Goal: Task Accomplishment & Management: Use online tool/utility

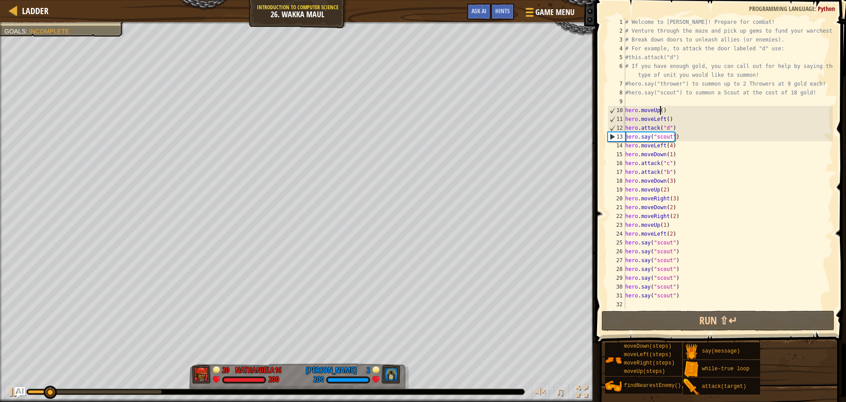
click at [660, 111] on div "# Welcome to Wakka Maul! Prepare for combat! # Venture through the maze and pic…" at bounding box center [728, 172] width 209 height 309
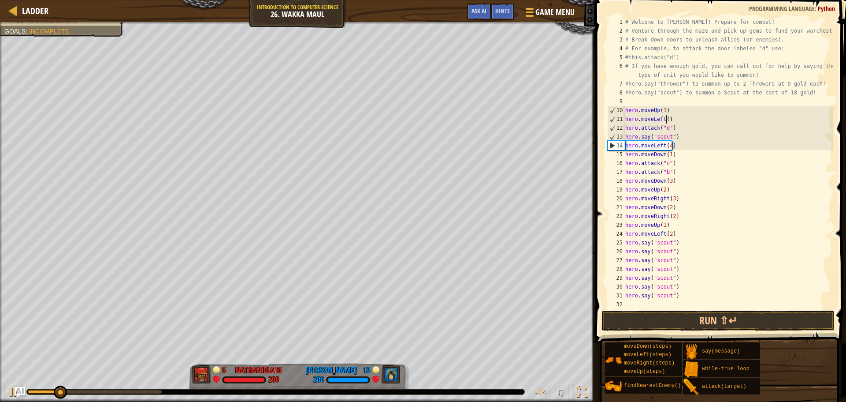
click at [666, 120] on div "# Welcome to Wakka Maul! Prepare for combat! # Venture through the maze and pic…" at bounding box center [728, 172] width 209 height 309
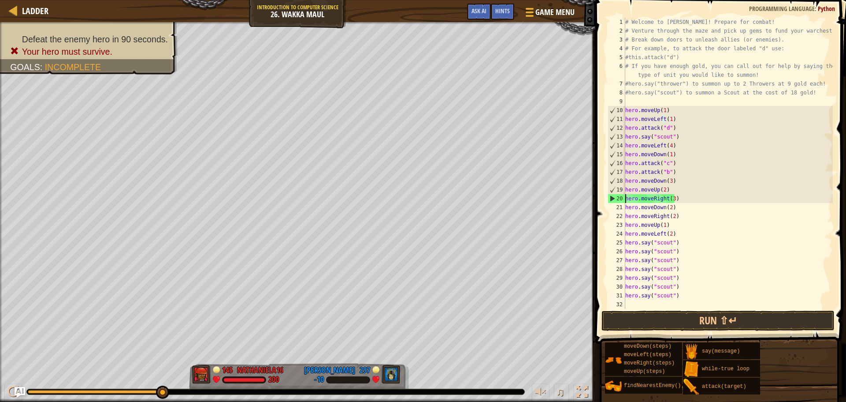
click at [626, 198] on div "# Welcome to Wakka Maul! Prepare for combat! # Venture through the maze and pic…" at bounding box center [728, 172] width 209 height 309
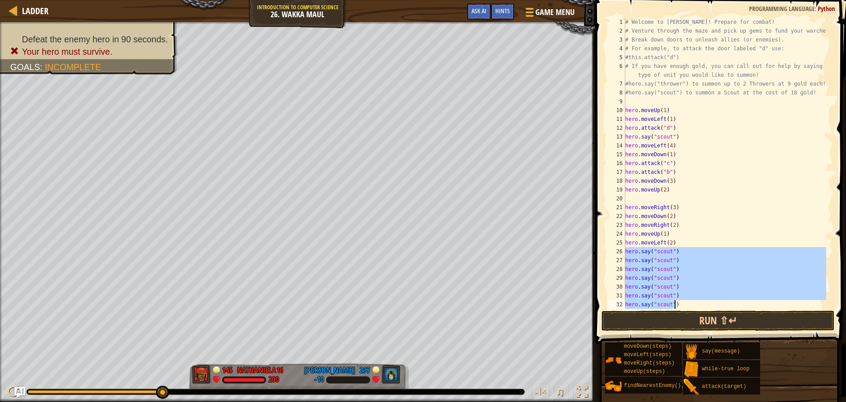
drag, startPoint x: 626, startPoint y: 250, endPoint x: 696, endPoint y: 304, distance: 88.1
click at [696, 304] on div "# Welcome to Wakka Maul! Prepare for combat! # Venture through the maze and pic…" at bounding box center [725, 172] width 203 height 309
type textarea "hero.say("scout") hero.say("scout")"
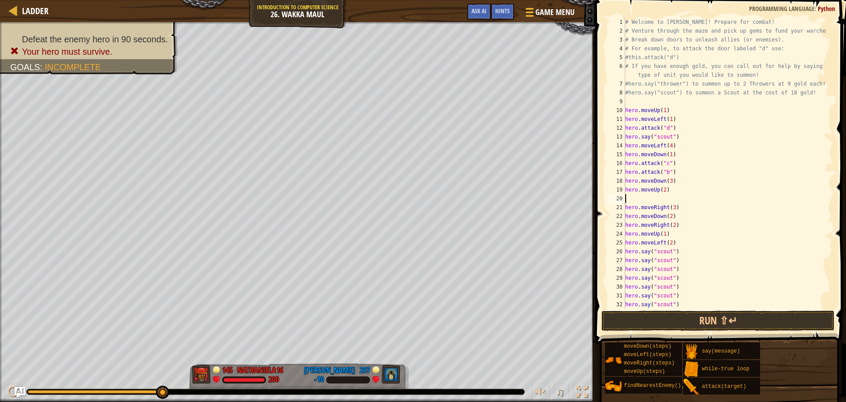
click at [639, 198] on div "# Welcome to Wakka Maul! Prepare for combat! # Venture through the maze and pic…" at bounding box center [725, 172] width 203 height 309
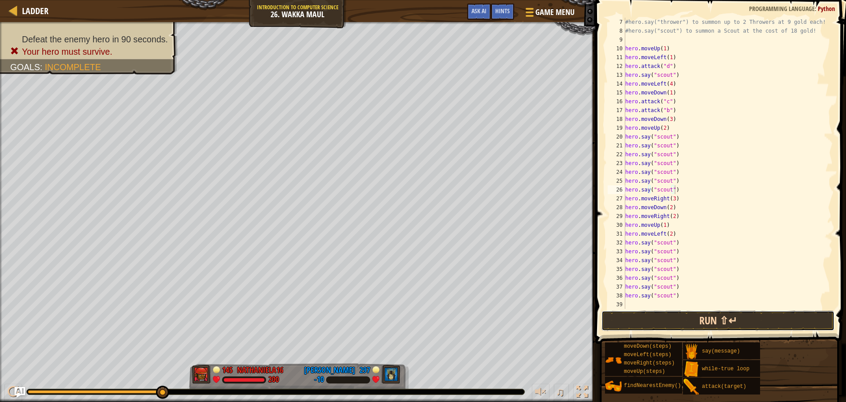
click at [680, 313] on button "Run ⇧↵" at bounding box center [718, 320] width 233 height 20
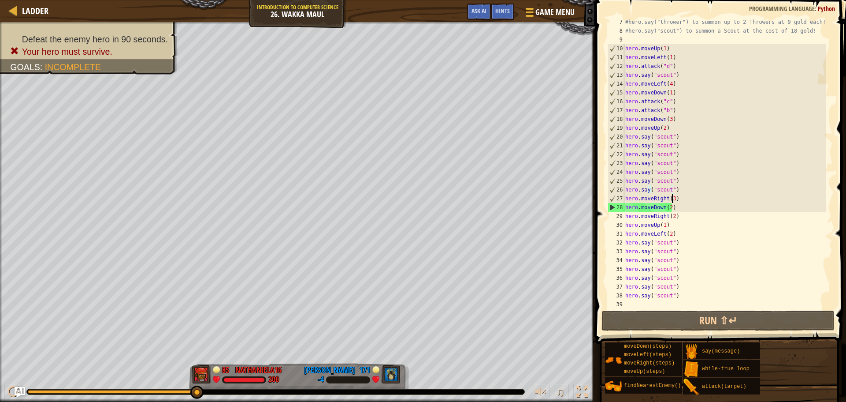
click at [672, 198] on div "#hero.say("thrower") to summon up to 2 Throwers at 9 gold each! #hero.say("scou…" at bounding box center [725, 172] width 203 height 309
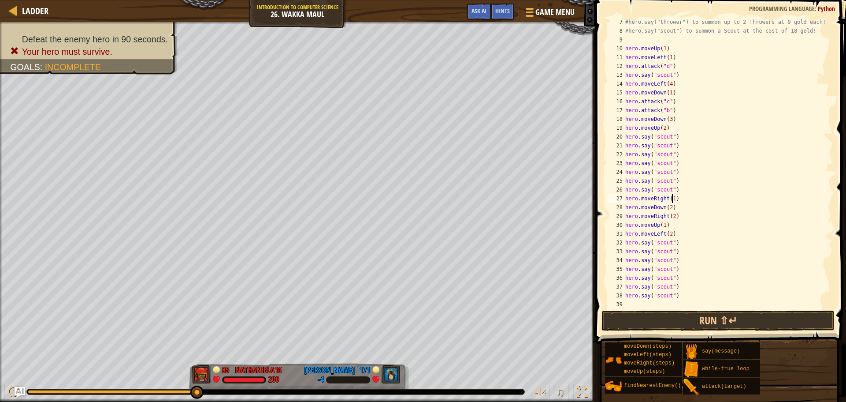
scroll to position [4, 4]
click at [721, 324] on button "Run ⇧↵" at bounding box center [718, 320] width 233 height 20
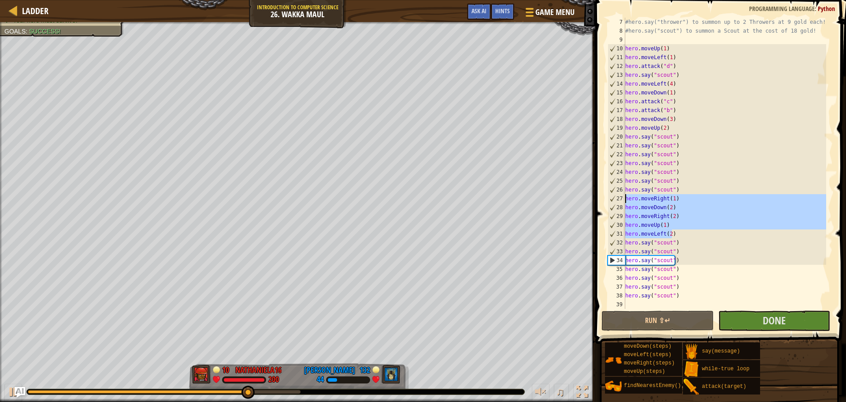
drag, startPoint x: 675, startPoint y: 235, endPoint x: 626, endPoint y: 199, distance: 61.2
click at [626, 199] on div "#hero.say("thrower") to summon up to 2 Throwers at 9 gold each! #hero.say("scou…" at bounding box center [725, 172] width 203 height 309
type textarea "hero.moveRight(1) hero.moveDown(2)"
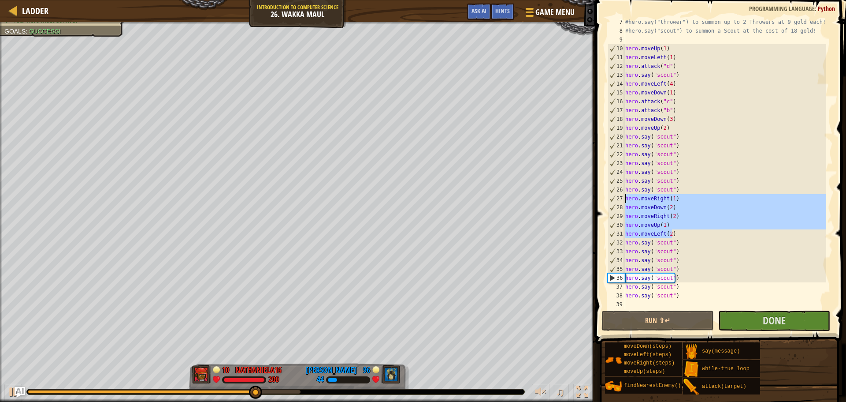
scroll to position [26, 0]
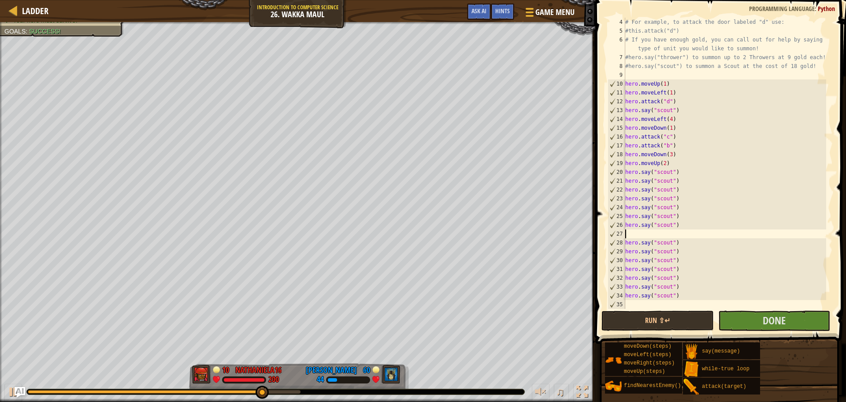
type textarea "h"
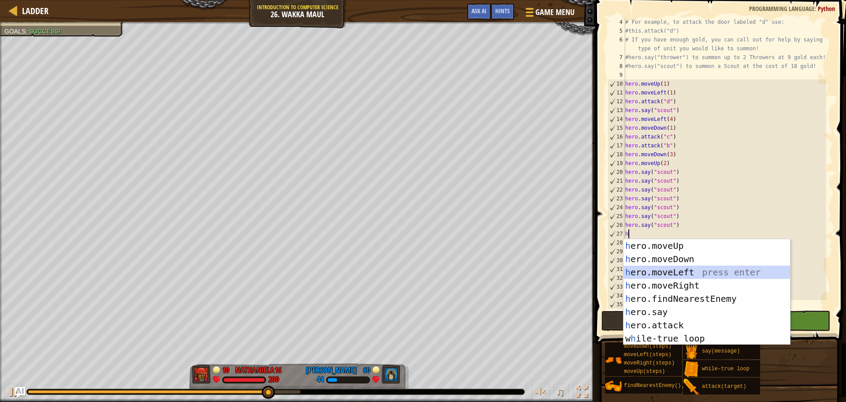
click at [671, 276] on div "h ero.moveUp press enter h ero.moveDown press enter h ero.moveLeft press enter …" at bounding box center [707, 305] width 167 height 132
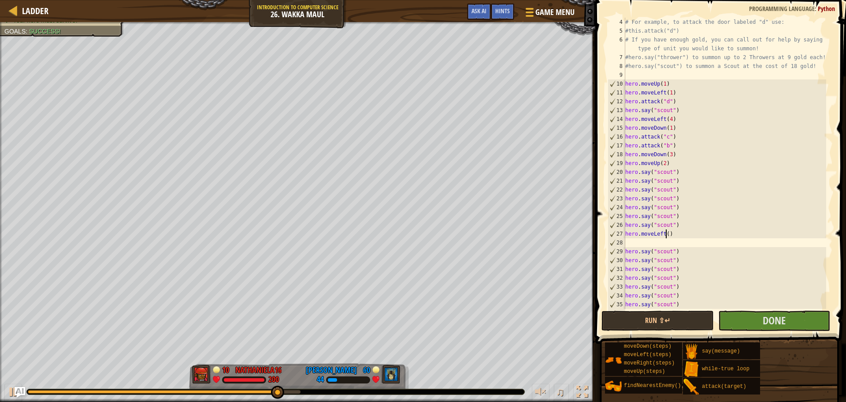
click at [667, 235] on div "# For example, to attack the door labeled "d" use: #this.attack("d") # If you h…" at bounding box center [725, 172] width 203 height 309
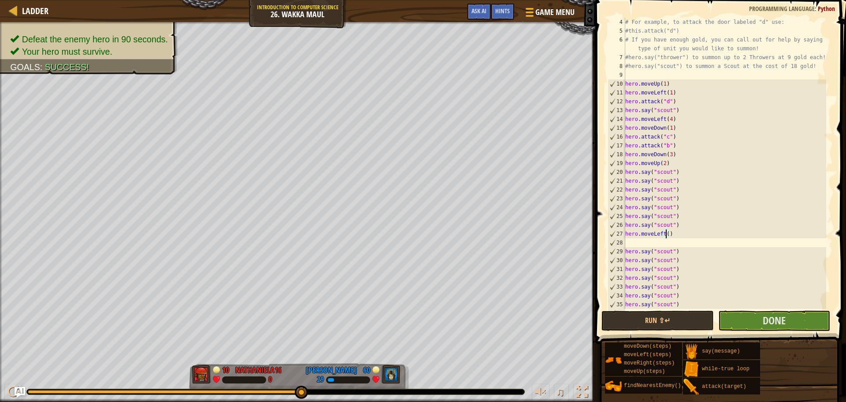
click at [675, 236] on div "# For example, to attack the door labeled "d" use: #this.attack("d") # If you h…" at bounding box center [725, 172] width 203 height 309
type textarea "h"
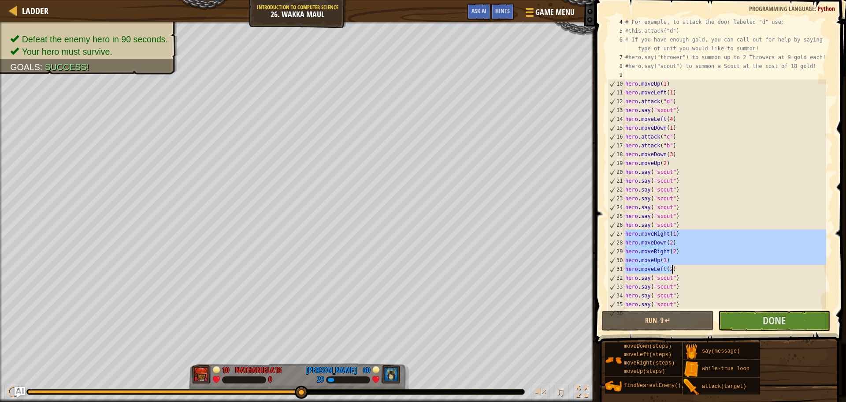
click at [673, 234] on div "# For example, to attack the door labeled "d" use: #this.attack("d") # If you h…" at bounding box center [725, 163] width 203 height 291
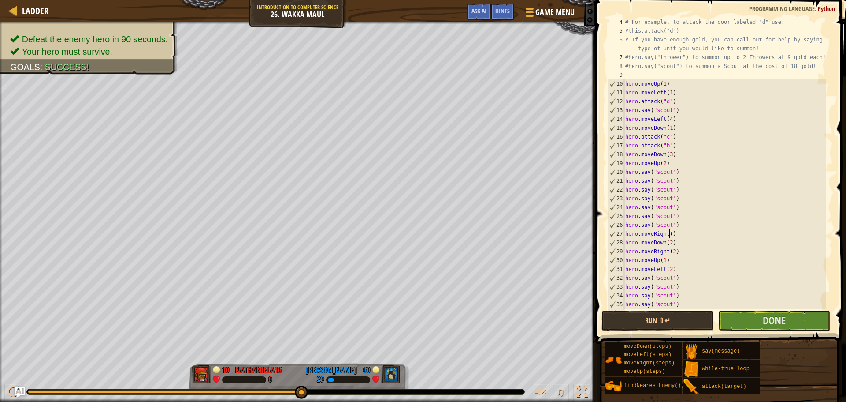
scroll to position [4, 4]
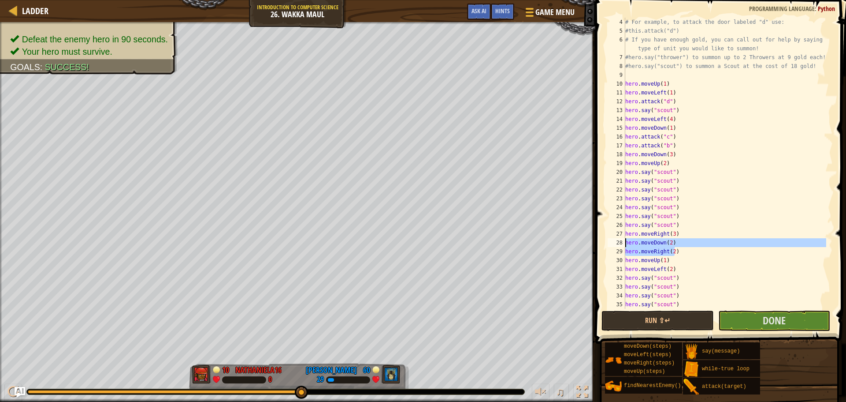
drag, startPoint x: 678, startPoint y: 249, endPoint x: 626, endPoint y: 241, distance: 53.6
click at [626, 241] on div "# For example, to attack the door labeled "d" use: #this.attack("d") # If you h…" at bounding box center [725, 172] width 203 height 309
type textarea "hero.moveDown(2) hero.moveRight(2)"
click at [663, 242] on div "# For example, to attack the door labeled "d" use: #this.attack("d") # If you h…" at bounding box center [725, 172] width 203 height 309
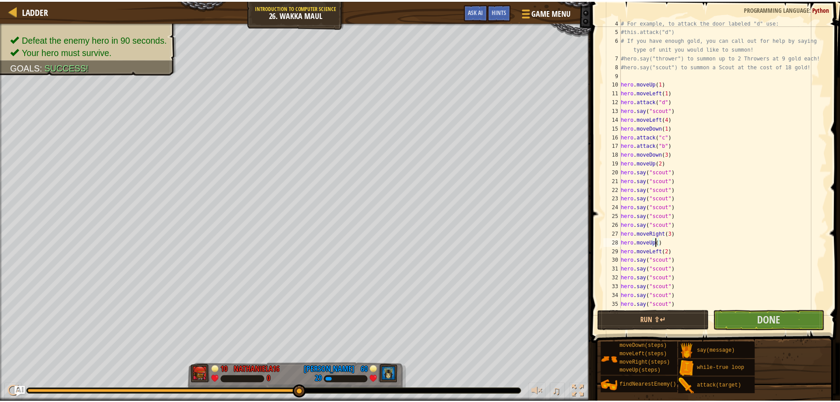
scroll to position [4, 3]
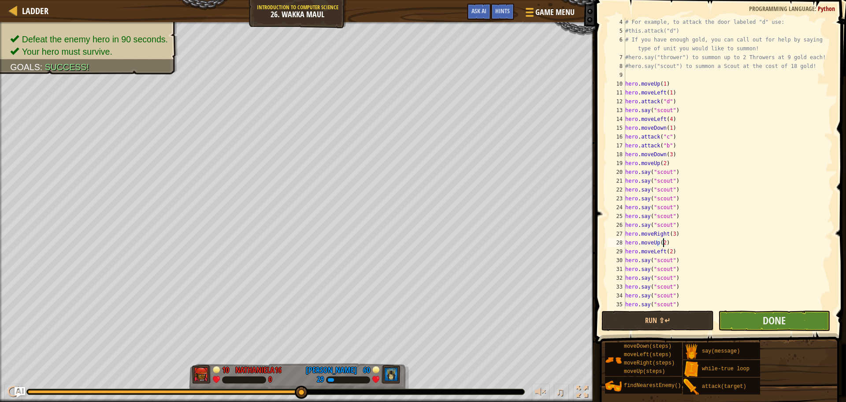
type textarea "hero.moveUp(2)"
click at [736, 320] on button "Done" at bounding box center [775, 320] width 112 height 20
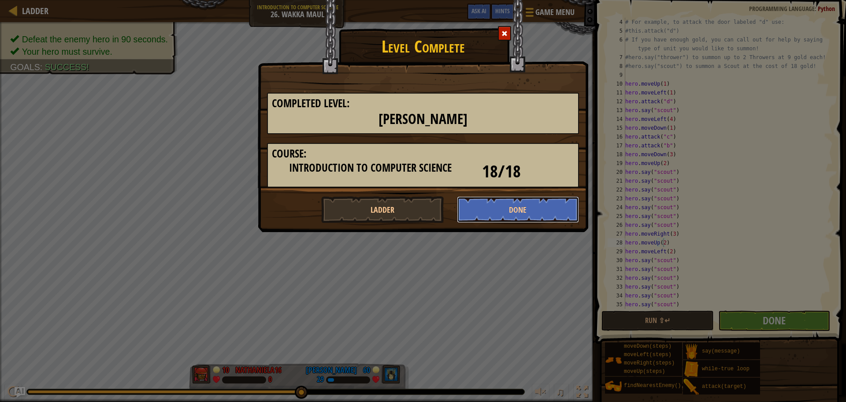
click at [515, 197] on button "Done" at bounding box center [518, 209] width 123 height 26
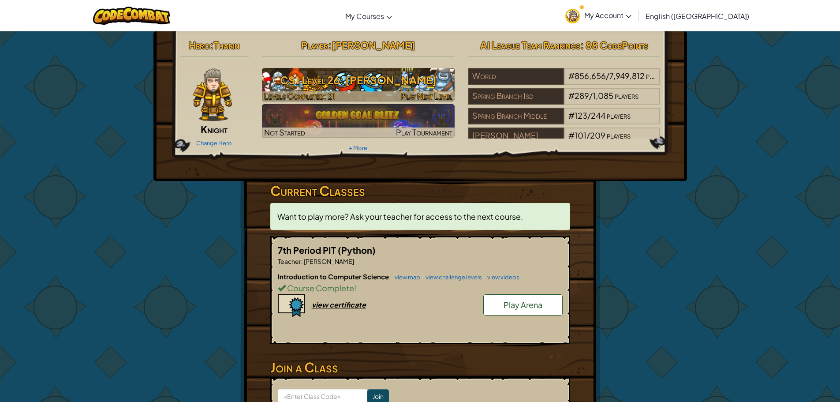
click at [380, 77] on h3 "CS1 Level 26: Wakka Maul" at bounding box center [358, 80] width 193 height 20
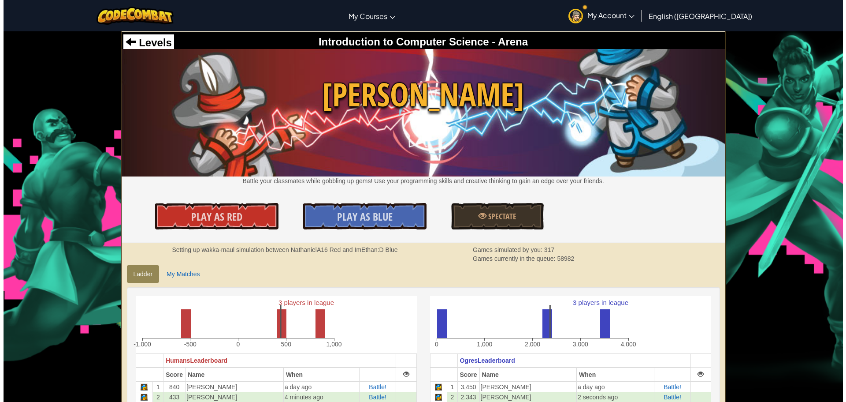
scroll to position [44, 0]
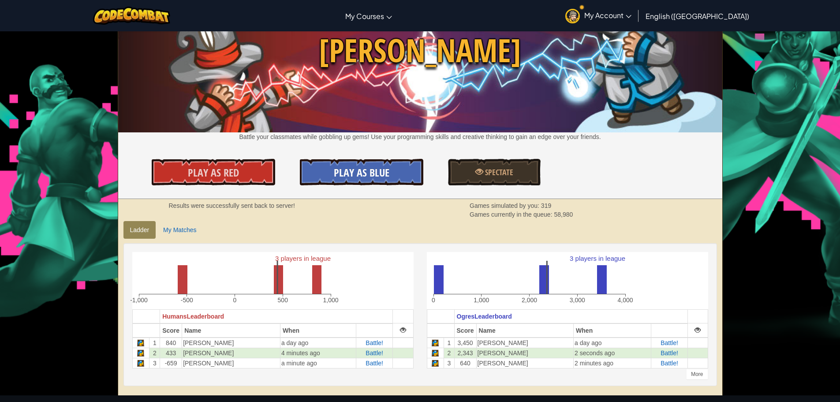
click at [379, 172] on span "Play As Blue" at bounding box center [362, 172] width 56 height 14
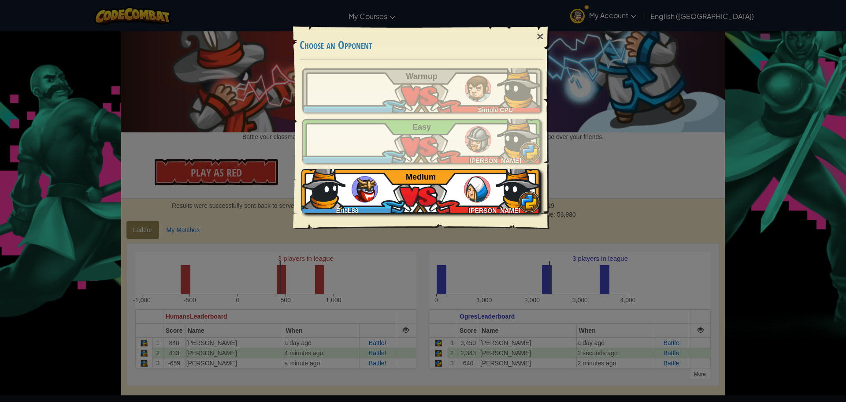
click at [403, 210] on div "EricL83 Nathaniel A Medium" at bounding box center [421, 191] width 239 height 44
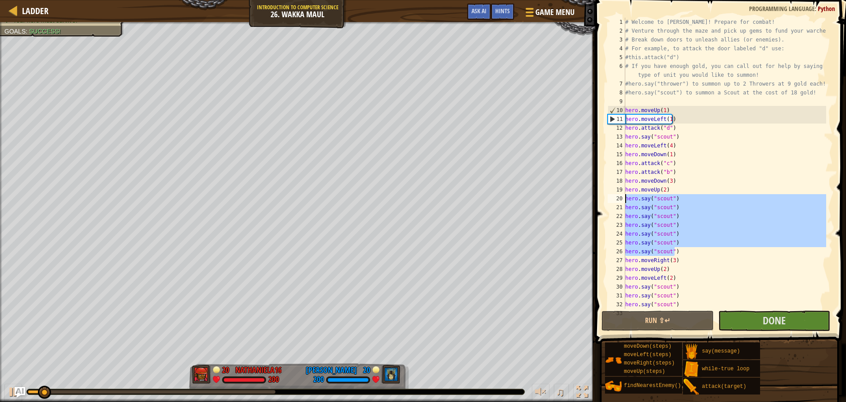
drag, startPoint x: 679, startPoint y: 253, endPoint x: 621, endPoint y: 198, distance: 79.8
click at [621, 198] on div "1 2 3 4 5 6 7 8 9 10 11 12 13 14 15 16 17 18 19 20 21 22 23 24 25 26 27 28 29 3…" at bounding box center [719, 163] width 227 height 291
type textarea "hero.say("scout") hero.say("scout")"
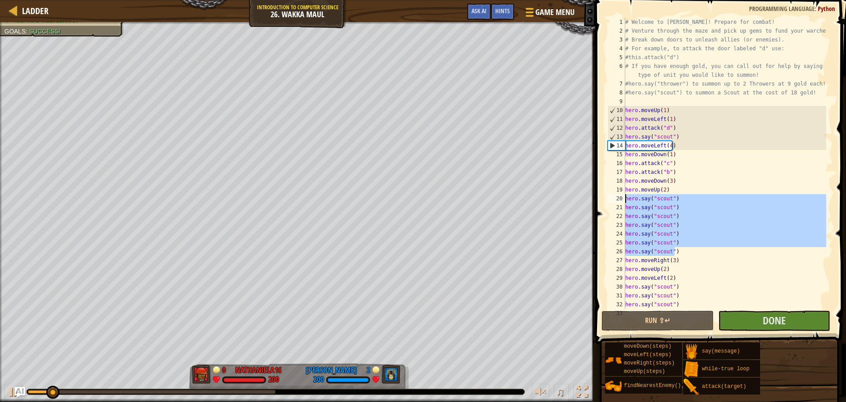
scroll to position [44, 0]
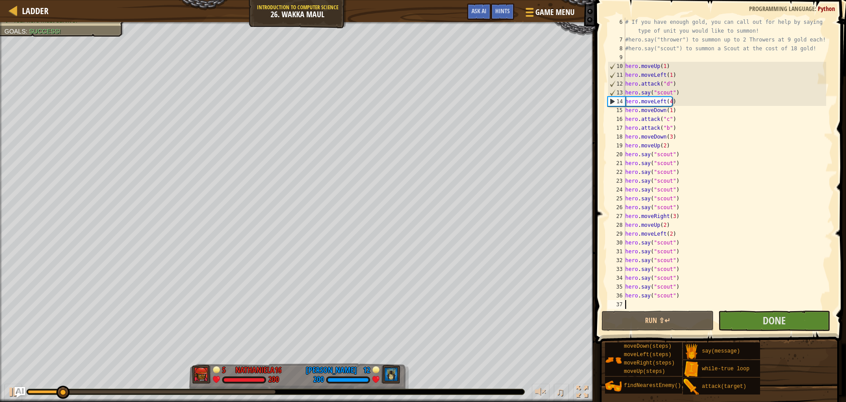
click at [668, 303] on div "# If you have enough gold, you can call out for help by saying the type of unit…" at bounding box center [725, 176] width 203 height 317
click at [697, 317] on button "Run ⇧↵" at bounding box center [658, 320] width 112 height 20
